Goal: Information Seeking & Learning: Compare options

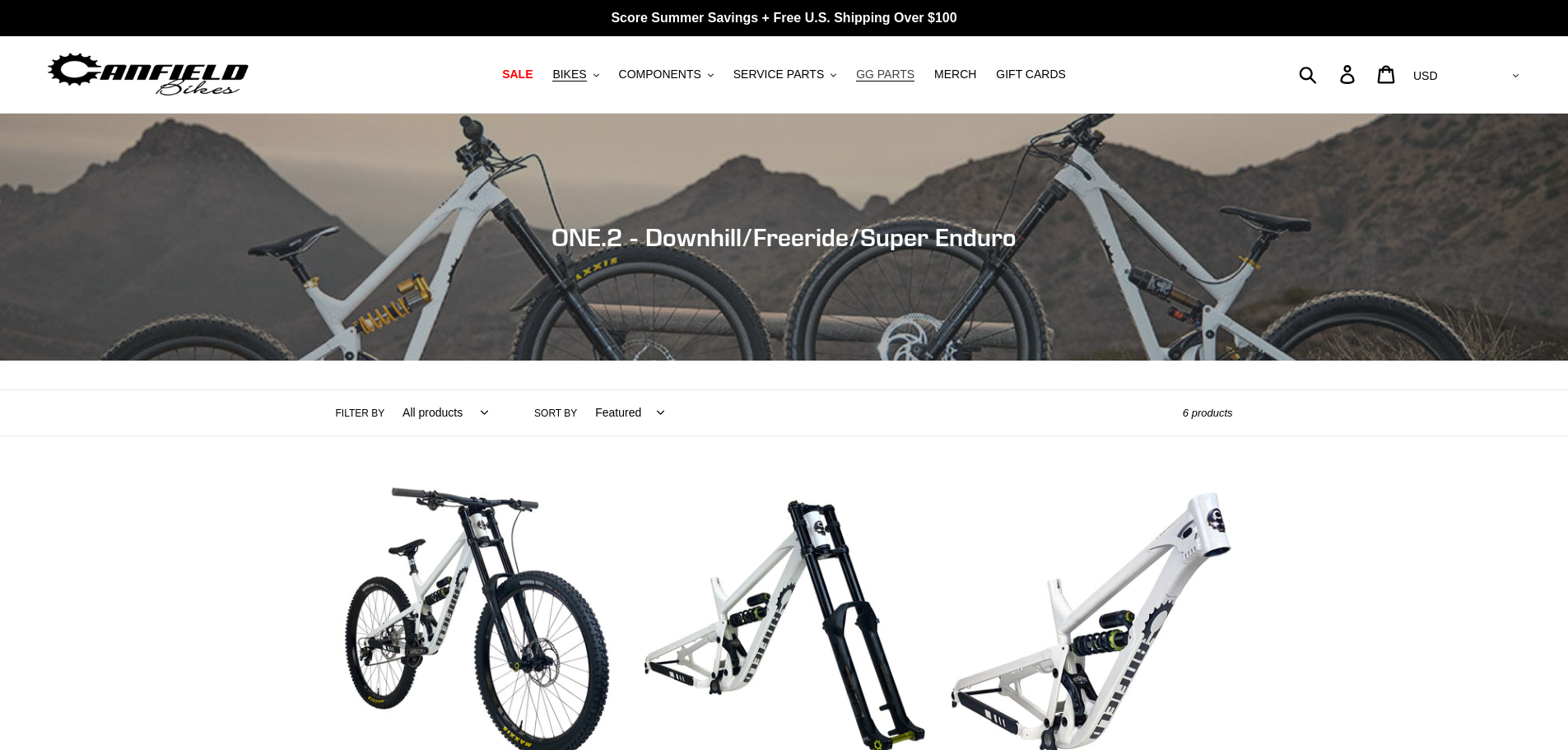
click at [897, 72] on span "GG PARTS" at bounding box center [885, 75] width 59 height 14
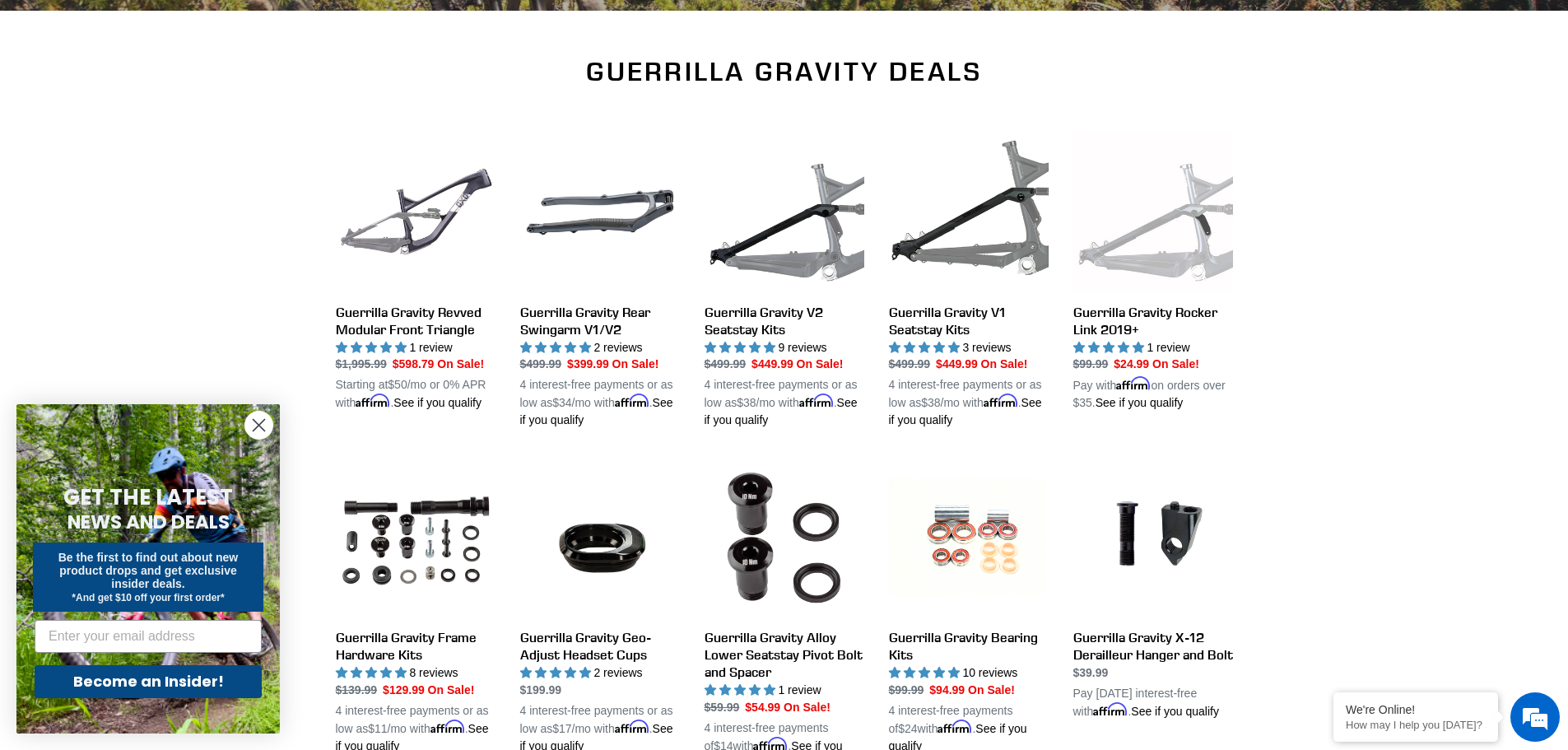
scroll to position [577, 0]
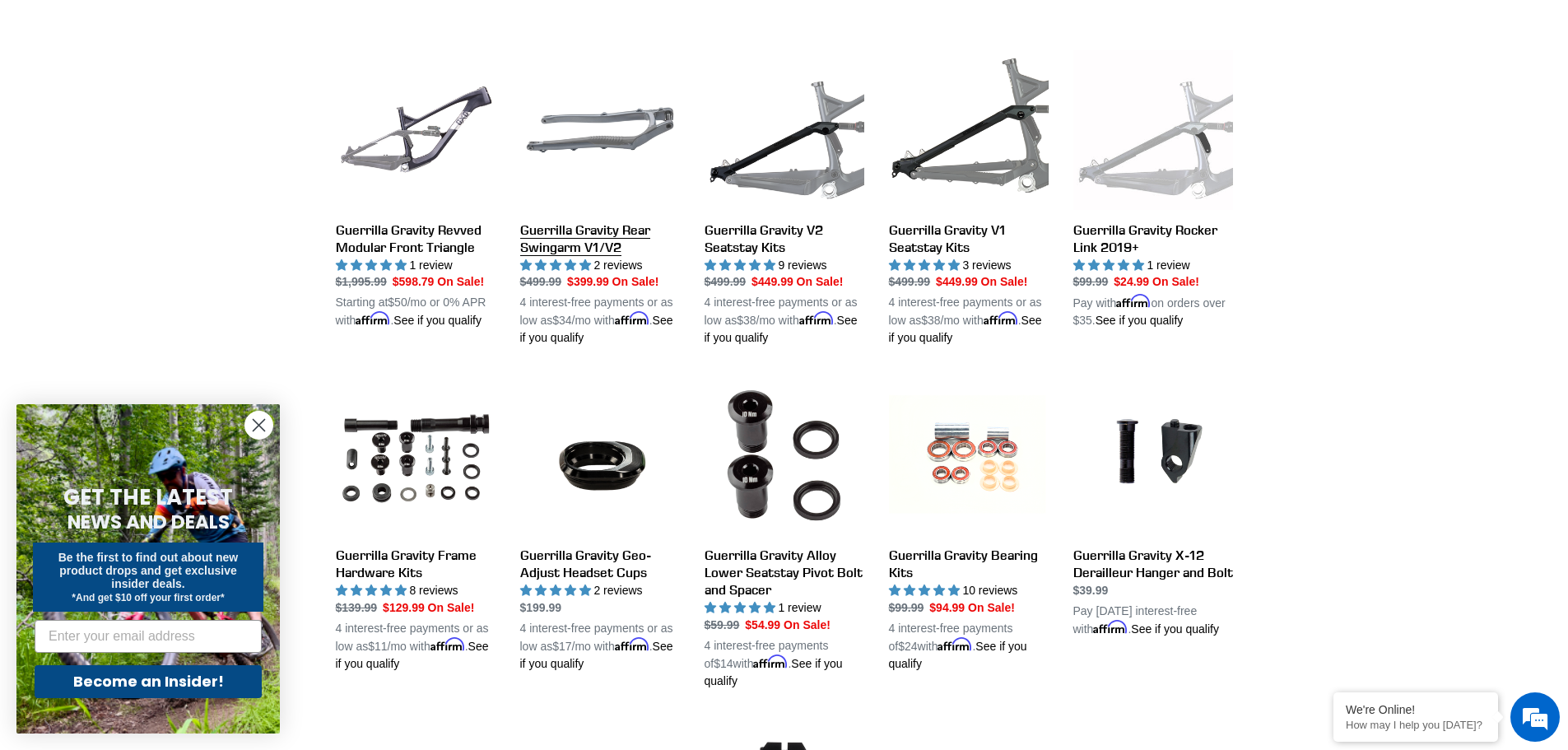
click at [614, 228] on link "Guerrilla Gravity Rear Swingarm V1/V2" at bounding box center [600, 198] width 159 height 297
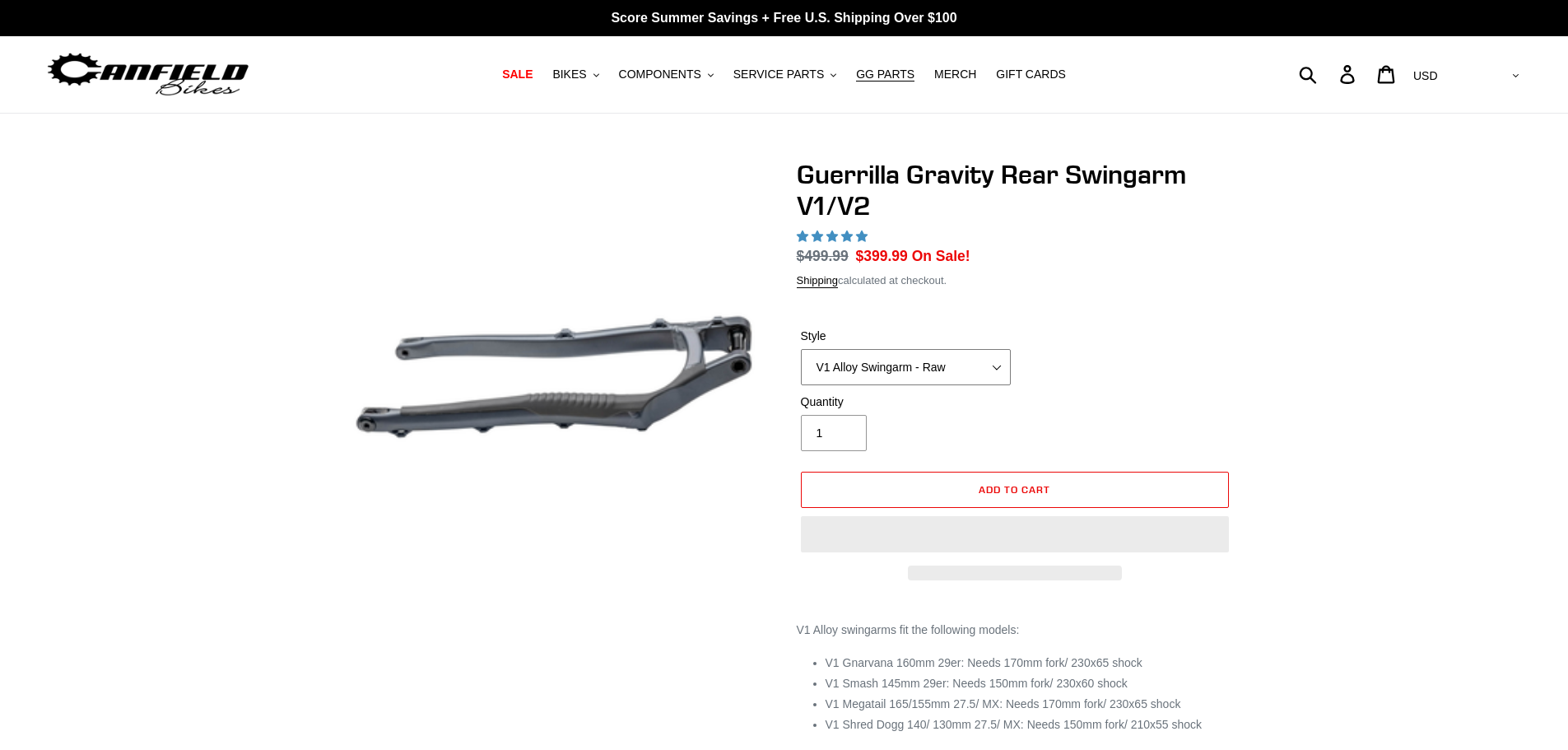
select select "highest-rating"
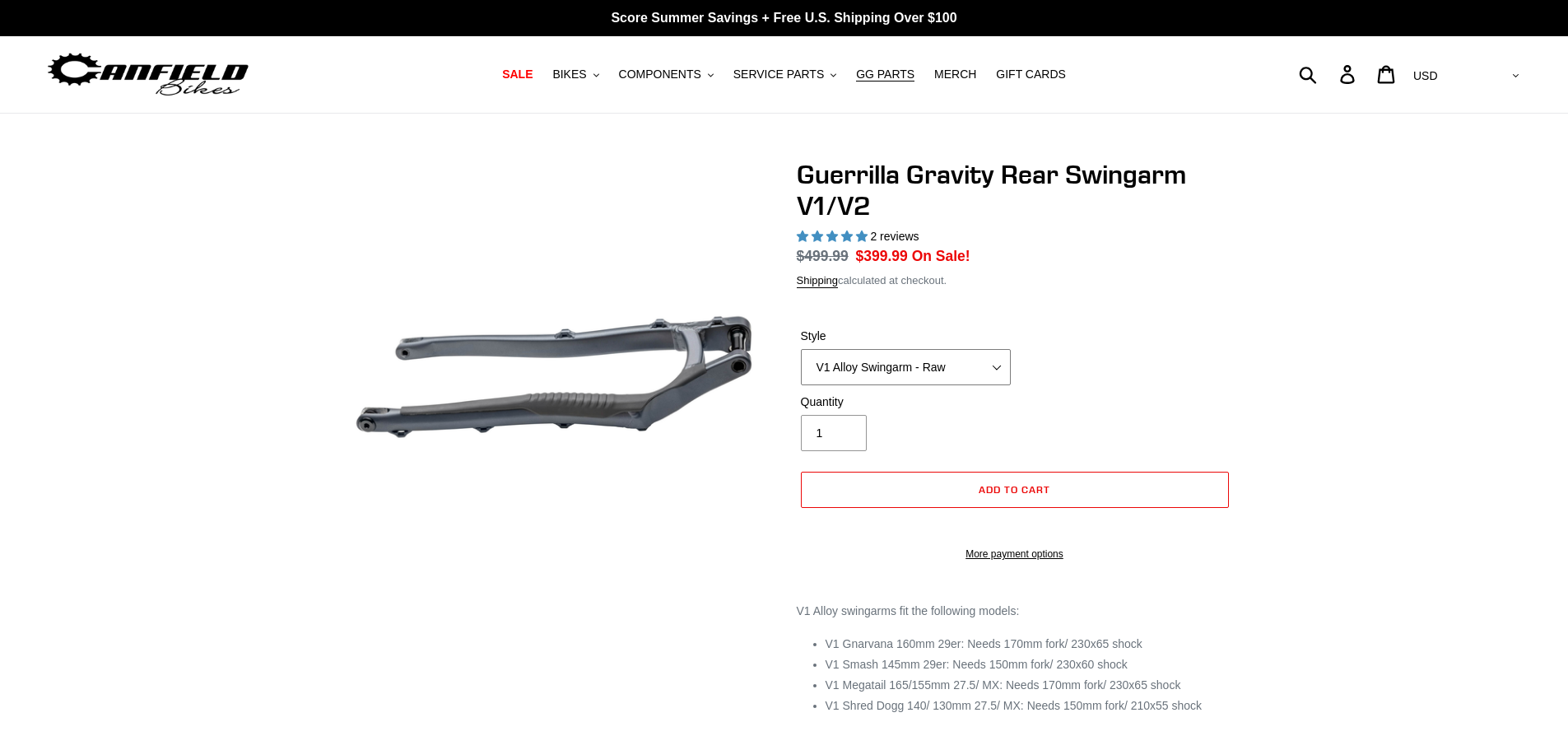
click at [899, 365] on select "V1 Alloy Swingarm - Raw V1 Alloy Swingarm - Black V2 Revved Carbon Swingarm - G…" at bounding box center [905, 368] width 210 height 36
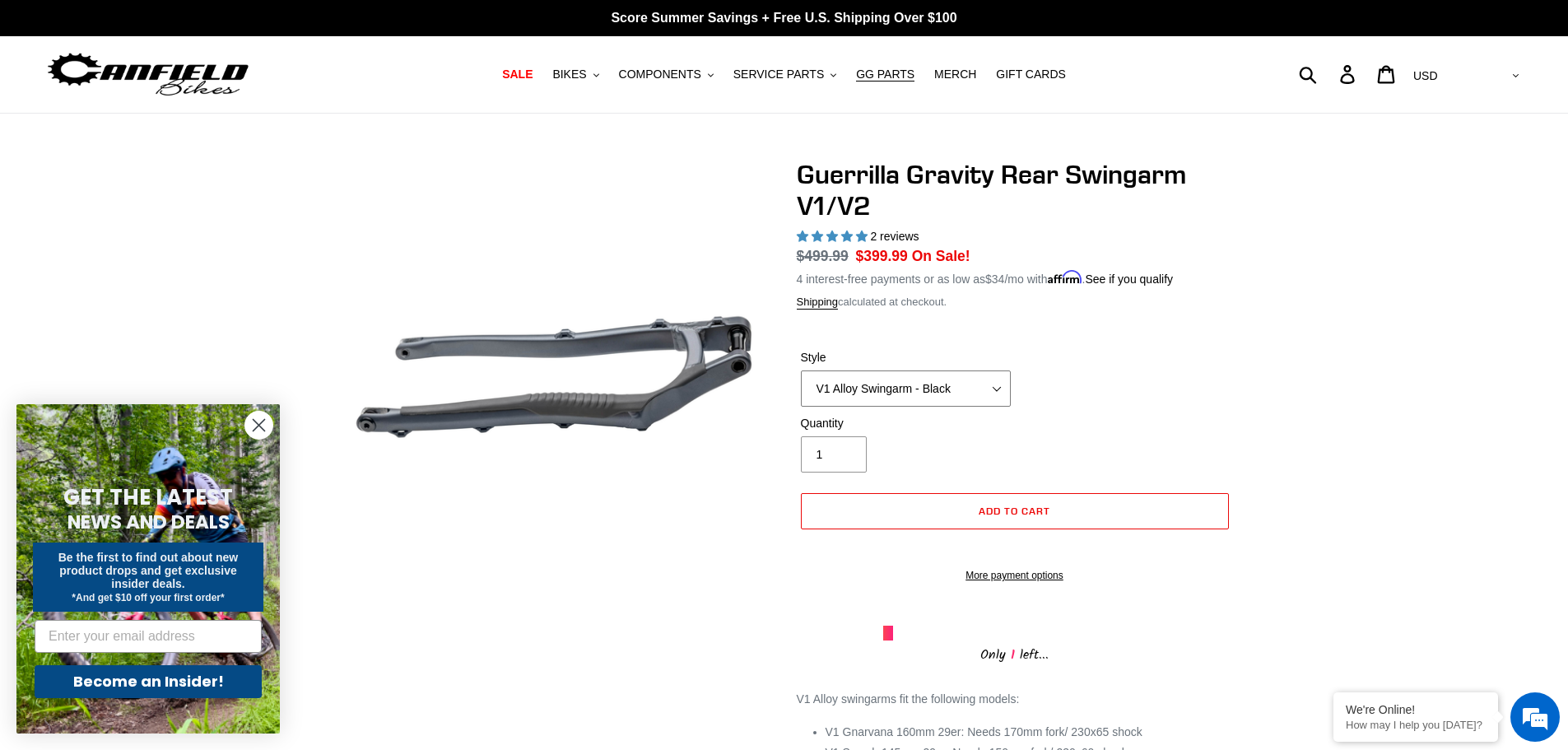
click at [800, 371] on select "V1 Alloy Swingarm - Raw V1 Alloy Swingarm - Black V2 Revved Carbon Swingarm - G…" at bounding box center [905, 388] width 210 height 36
click at [964, 391] on select "V1 Alloy Swingarm - Raw V1 Alloy Swingarm - Black V2 Revved Carbon Swingarm - G…" at bounding box center [905, 388] width 210 height 36
select select "V2 Revved Carbon Swingarm - Green"
click at [800, 371] on select "V1 Alloy Swingarm - Raw V1 Alloy Swingarm - Black V2 Revved Carbon Swingarm - G…" at bounding box center [905, 388] width 210 height 36
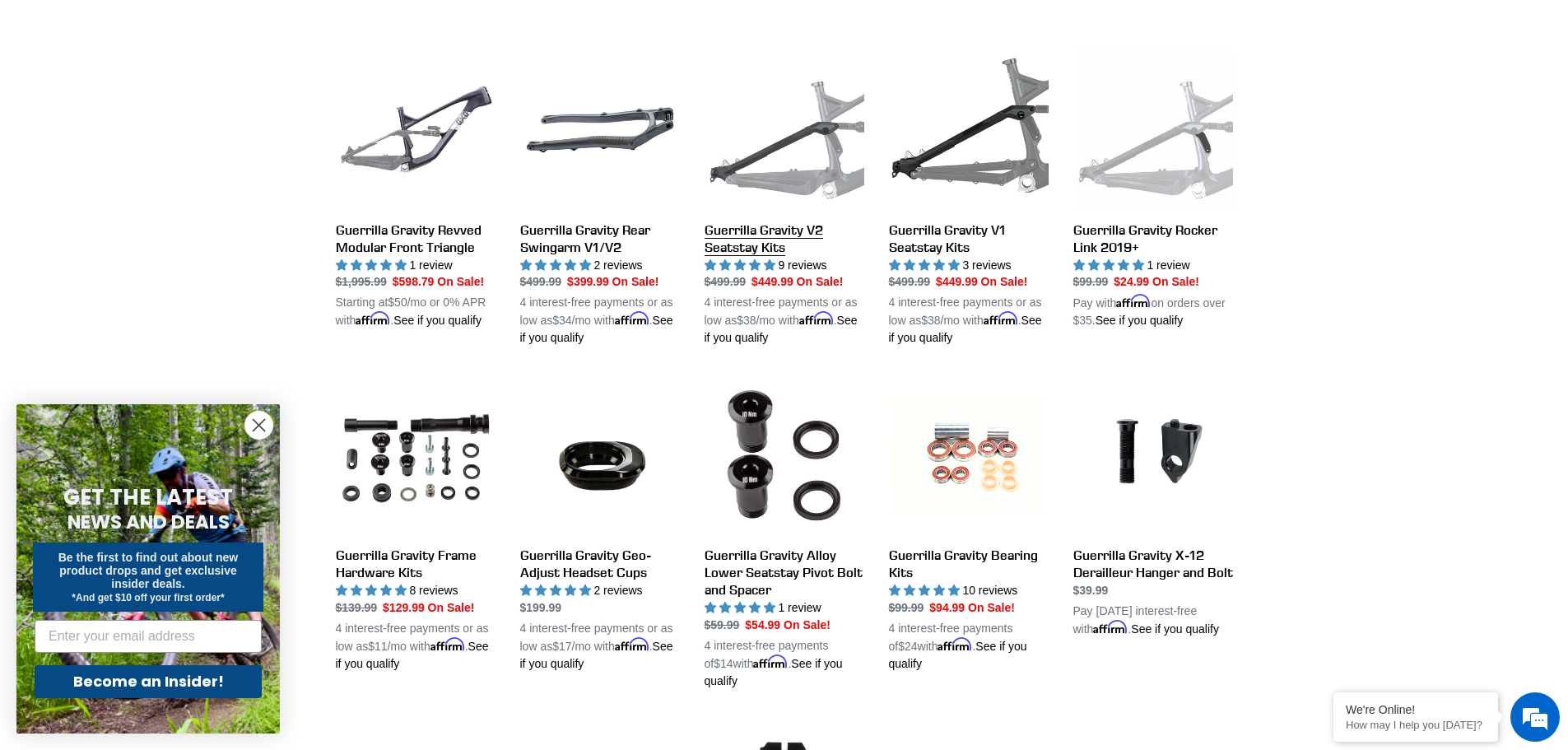
click at [768, 236] on link "Guerrilla Gravity V2 Seatstay Kits" at bounding box center [784, 198] width 159 height 297
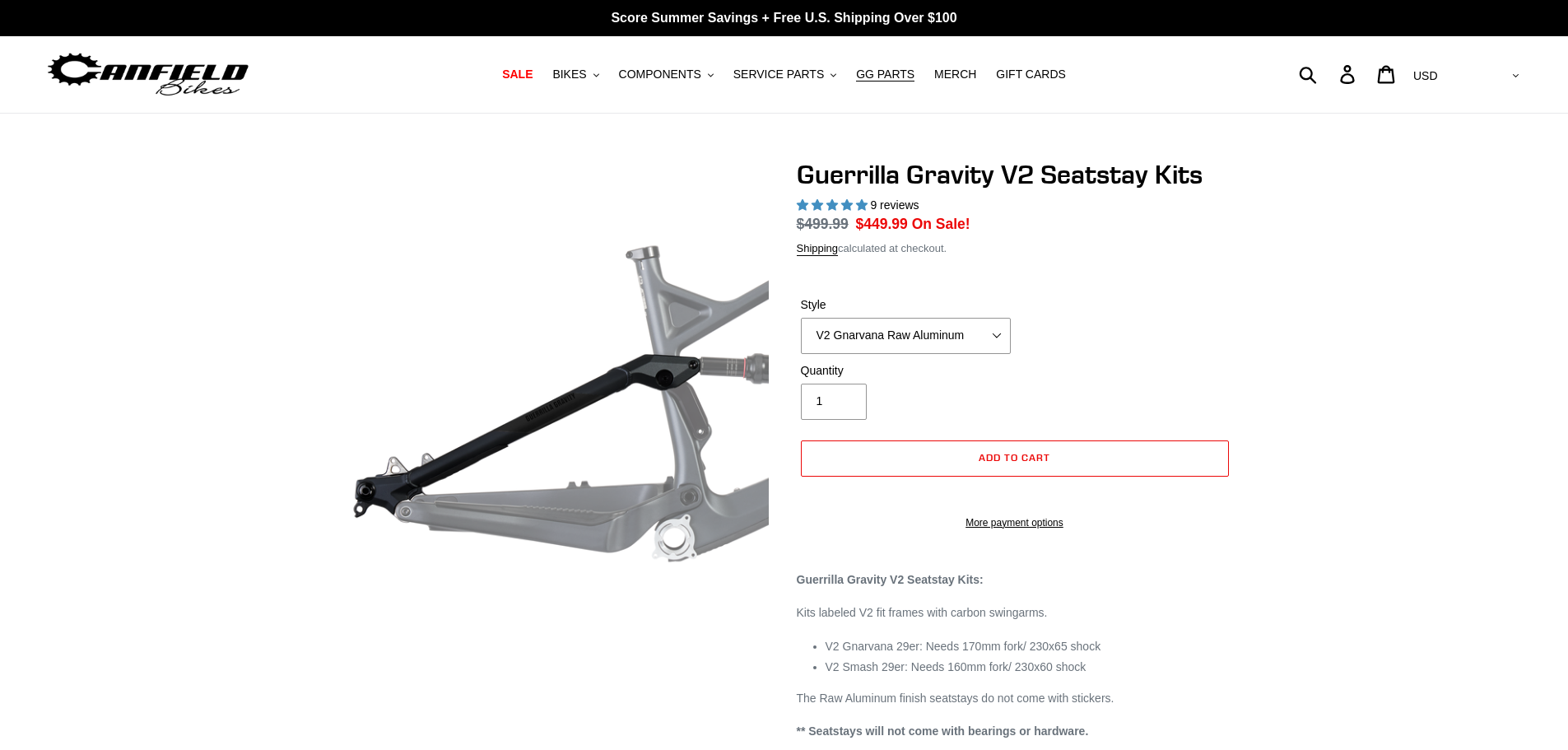
select select "highest-rating"
click at [904, 335] on select "V2 Gnarvana Raw Aluminum" at bounding box center [905, 336] width 210 height 36
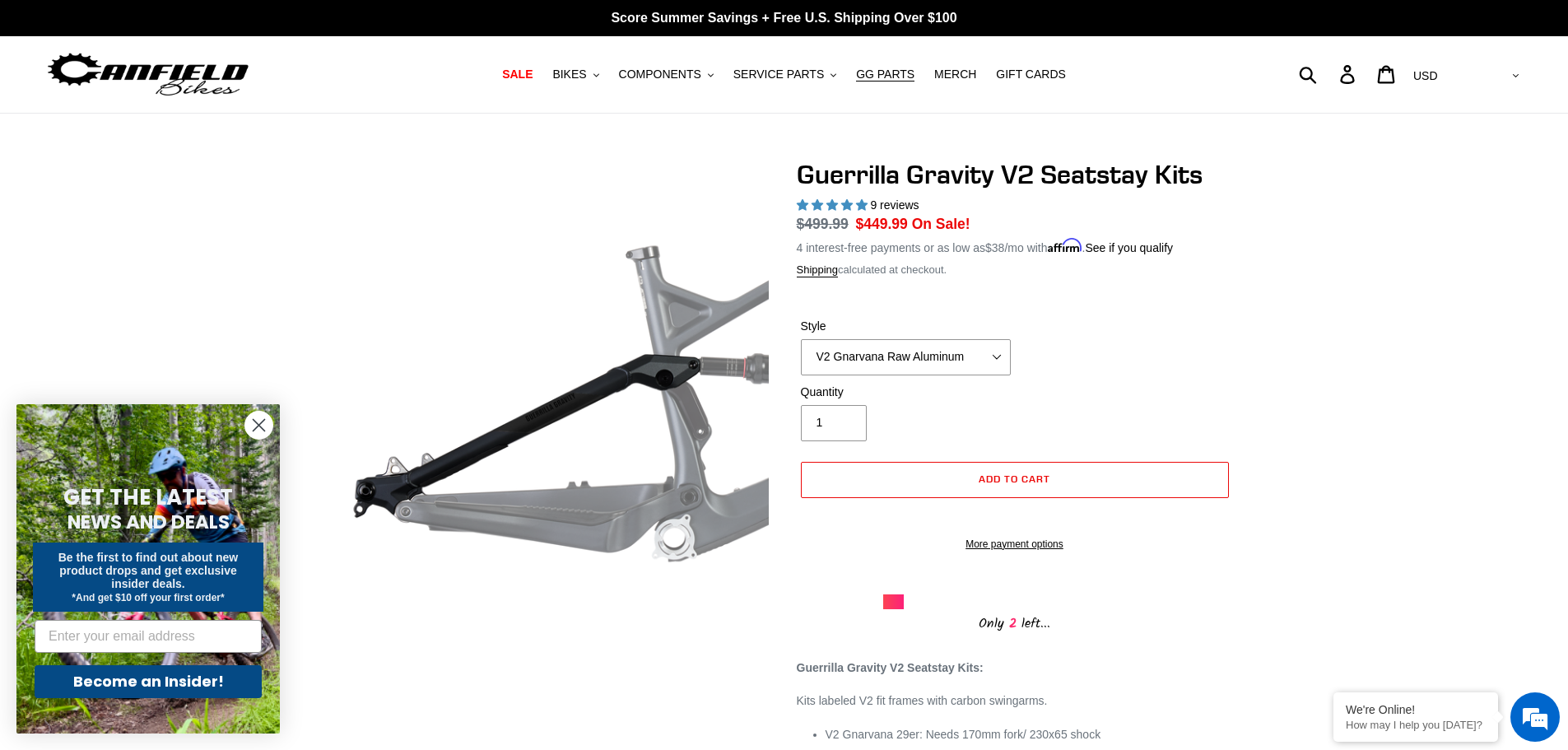
click at [1086, 329] on div "Style V2 Gnarvana Raw Aluminum" at bounding box center [1014, 351] width 436 height 66
click at [250, 427] on circle "Close dialog" at bounding box center [258, 424] width 27 height 27
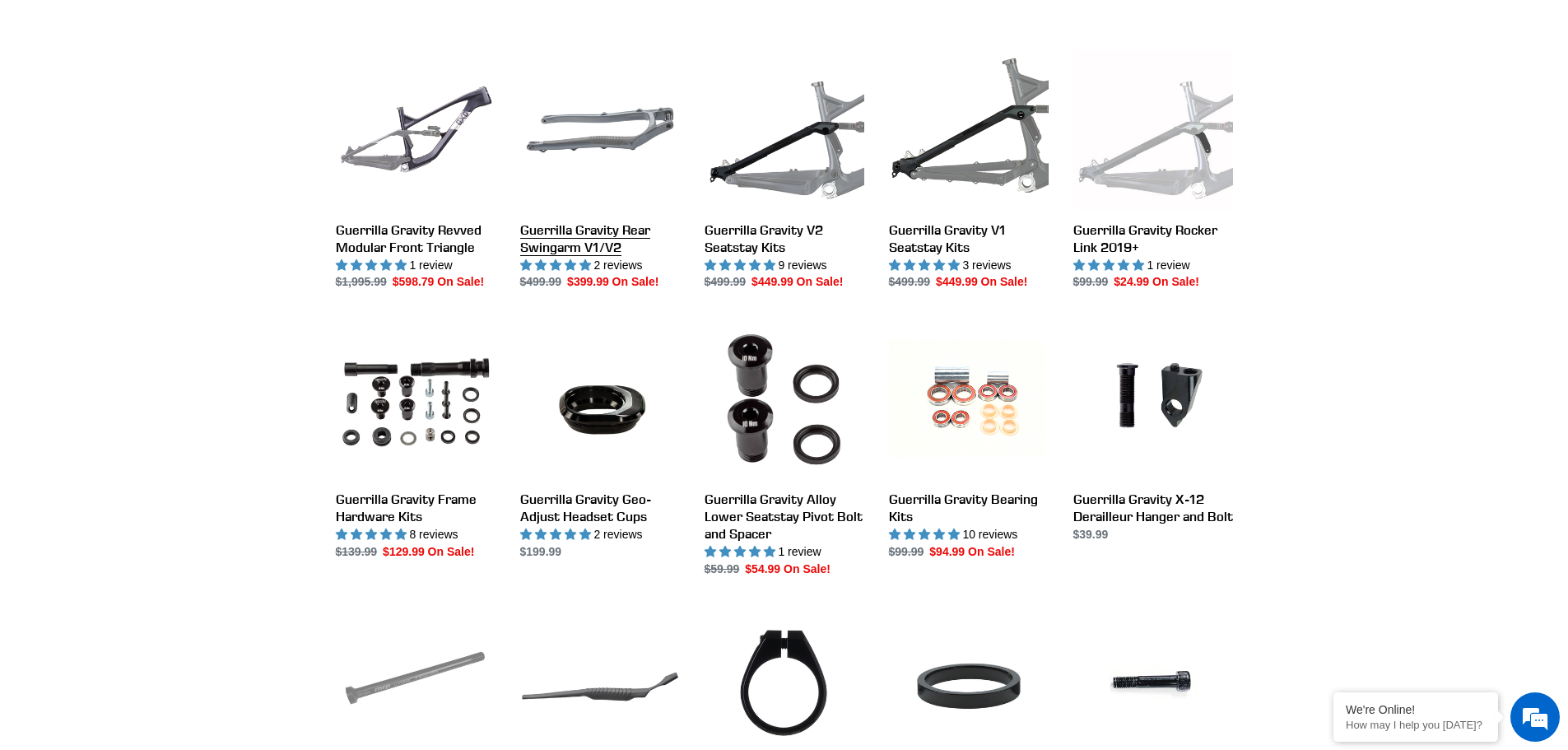
click at [582, 236] on link "Guerrilla Gravity Rear Swingarm V1/V2" at bounding box center [600, 170] width 159 height 241
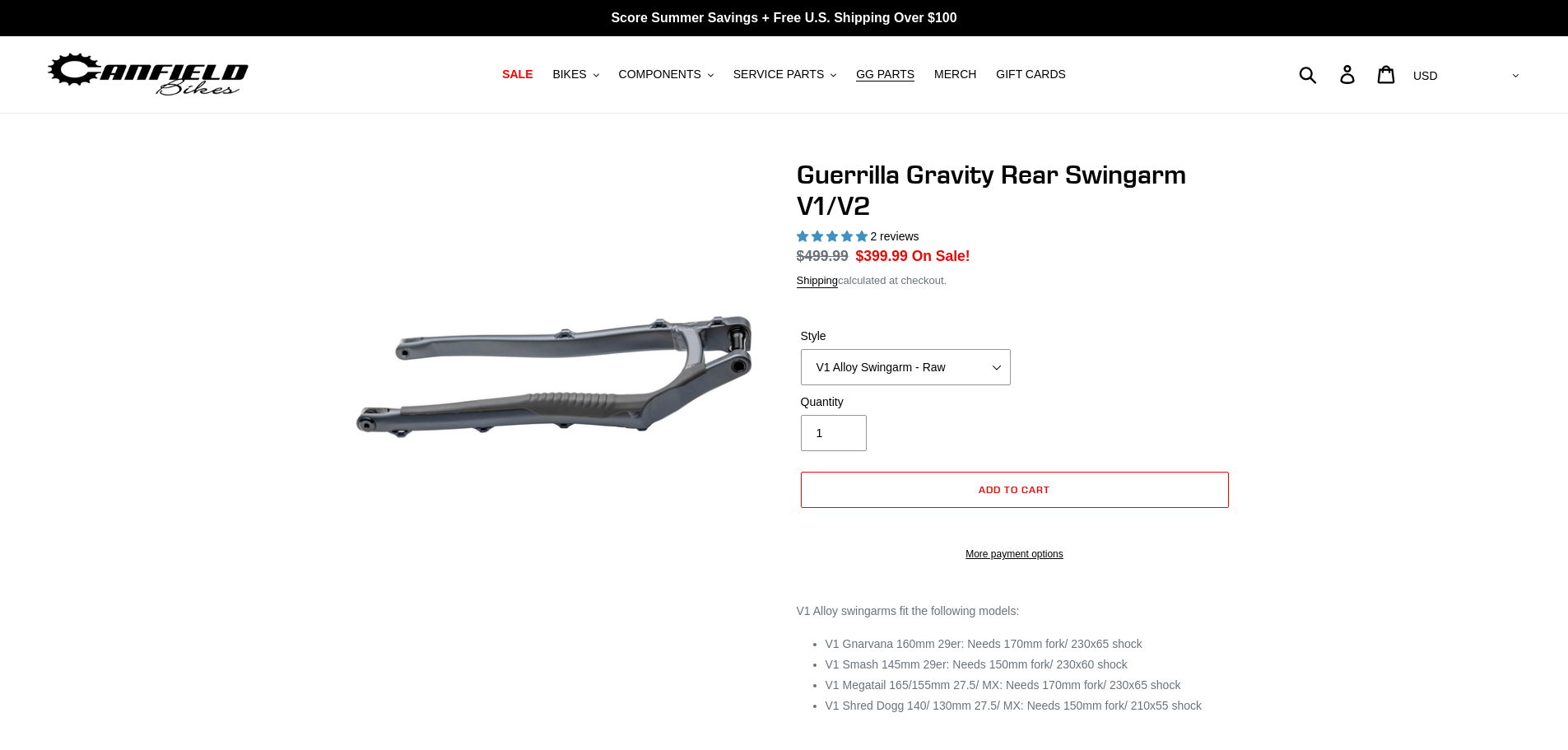
select select "highest-rating"
click at [933, 366] on div "Style V1 Alloy Swingarm - Raw V1 Alloy Swingarm - Black V2 Revved Carbon Swinga…" at bounding box center [905, 357] width 218 height 58
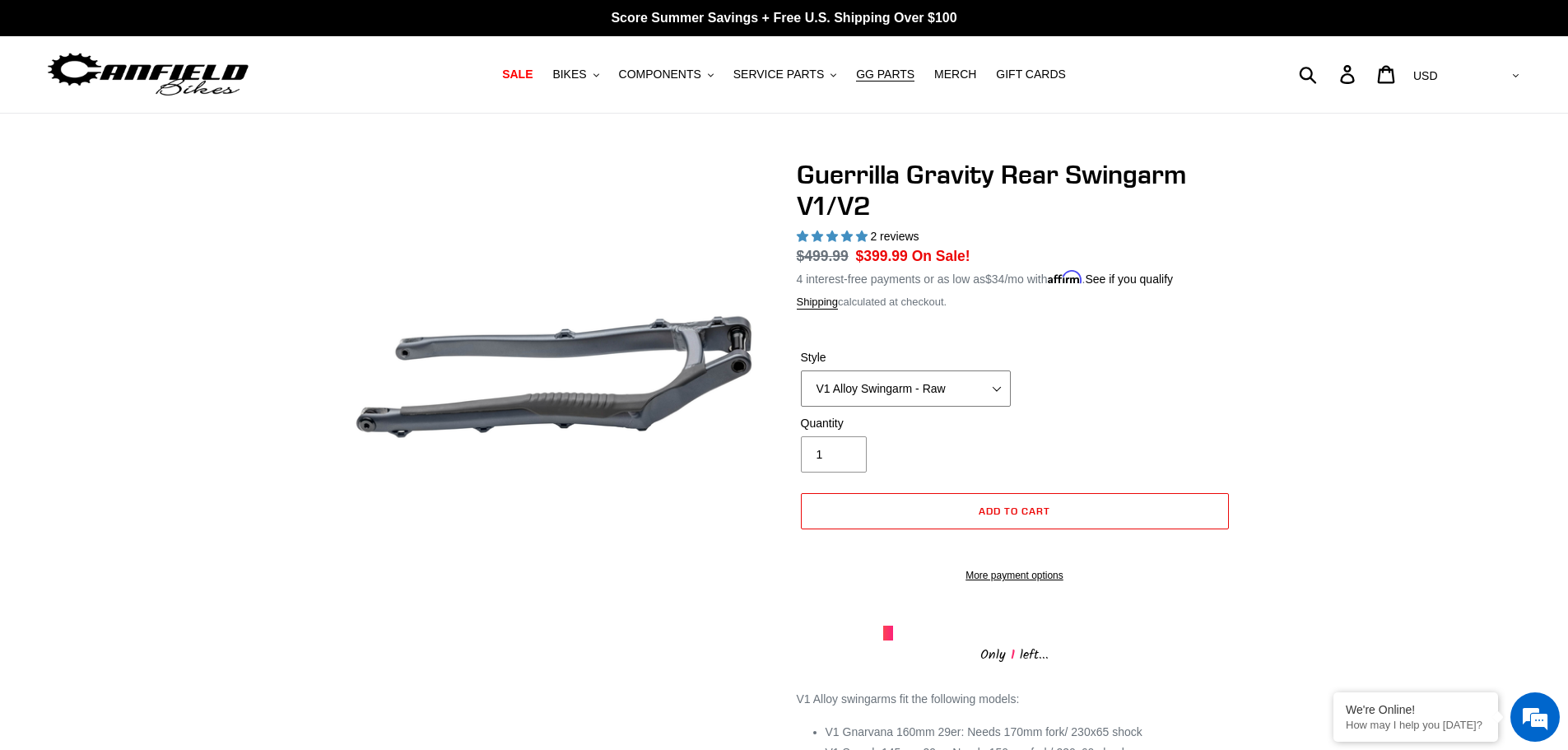
select select "V2 Revved Carbon Swingarm - Green"
click at [800, 371] on select "V1 Alloy Swingarm - Raw V1 Alloy Swingarm - Black V2 Revved Carbon Swingarm - G…" at bounding box center [905, 388] width 210 height 36
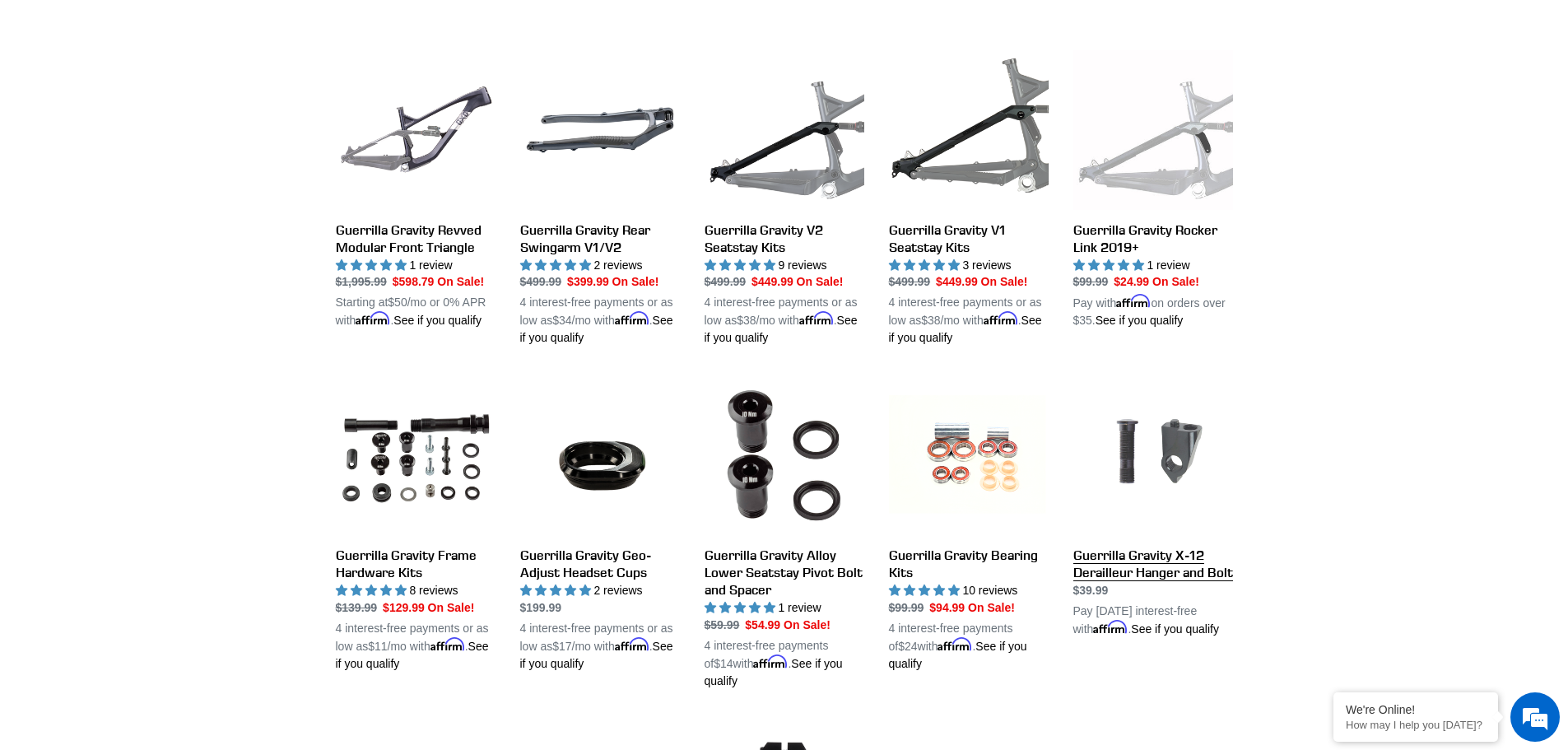
click at [1154, 469] on link "Guerrilla Gravity X-12 Derailleur Hanger and Bolt" at bounding box center [1153, 507] width 159 height 263
